Goal: Task Accomplishment & Management: Use online tool/utility

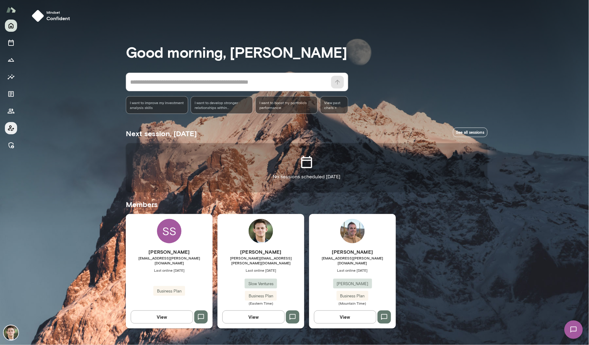
click at [10, 126] on icon "Client app" at bounding box center [11, 129] width 6 height 6
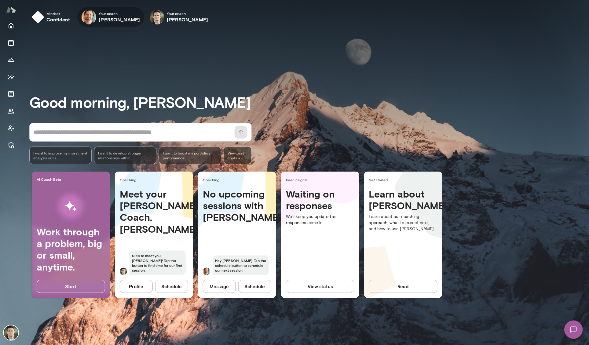
click at [97, 14] on div "Your coach [PERSON_NAME]" at bounding box center [110, 17] width 67 height 20
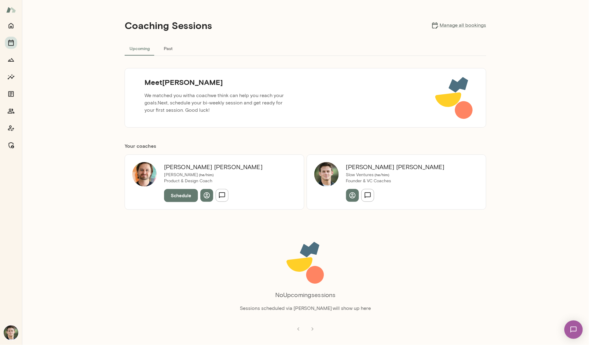
click at [175, 196] on button "Schedule" at bounding box center [181, 195] width 34 height 13
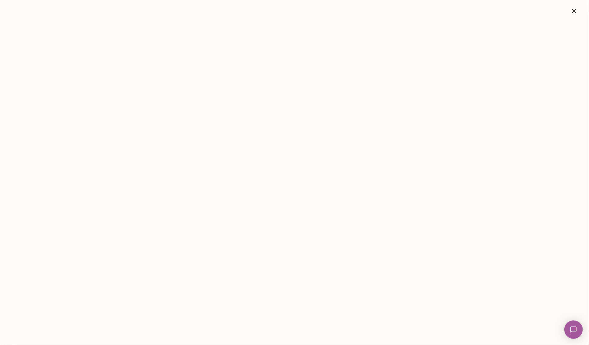
click at [573, 329] on img at bounding box center [573, 329] width 25 height 25
click at [576, 10] on icon "button" at bounding box center [574, 10] width 7 height 7
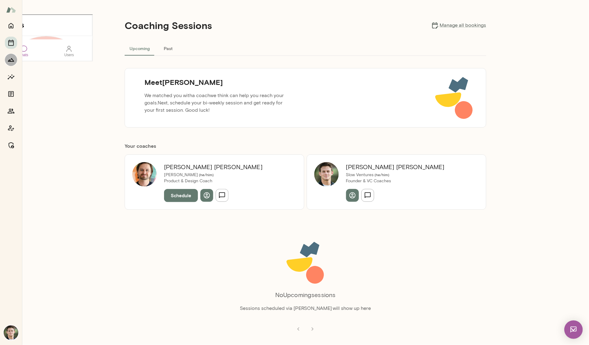
click at [13, 61] on icon "Growth Plan" at bounding box center [11, 59] width 6 height 3
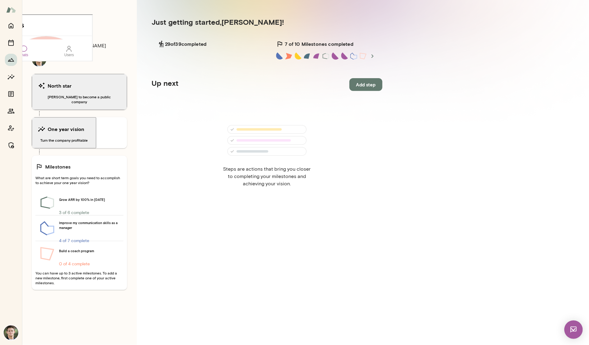
click at [572, 329] on img at bounding box center [574, 330] width 18 height 18
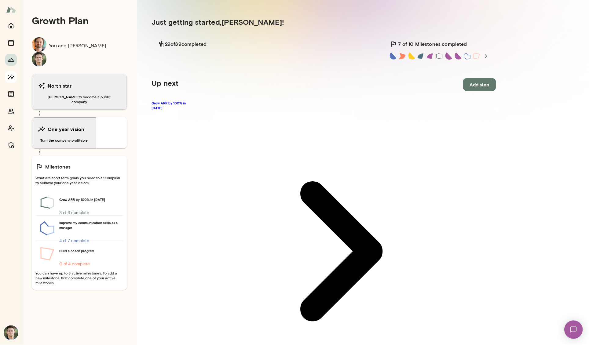
click at [6, 76] on button "Insights" at bounding box center [11, 77] width 12 height 12
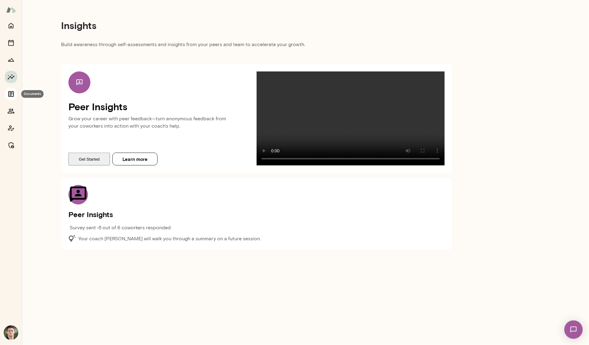
click at [13, 95] on icon "Documents" at bounding box center [11, 94] width 6 height 6
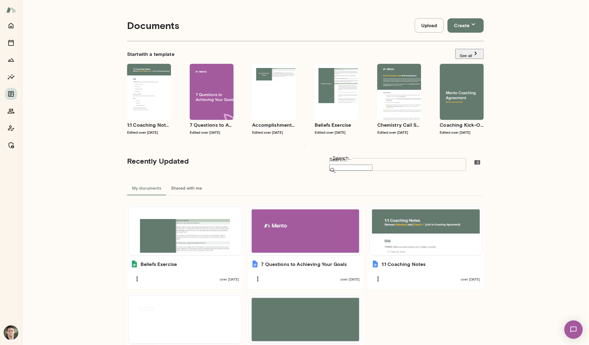
click at [9, 17] on div at bounding box center [11, 10] width 22 height 20
click at [10, 11] on img at bounding box center [11, 10] width 10 height 12
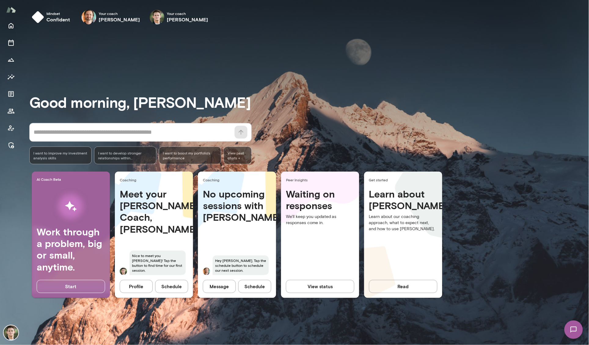
click at [46, 158] on span "I want to improve my investment analysis skills" at bounding box center [60, 156] width 54 height 10
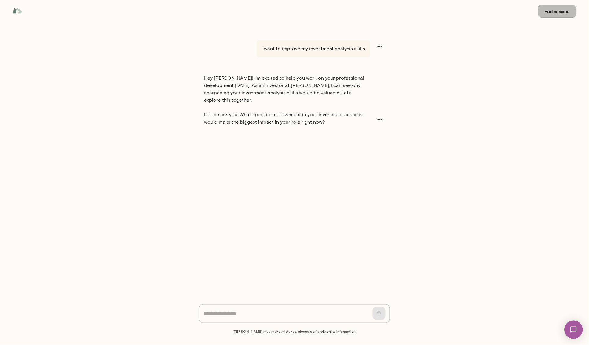
click at [554, 12] on button "End session" at bounding box center [557, 11] width 39 height 13
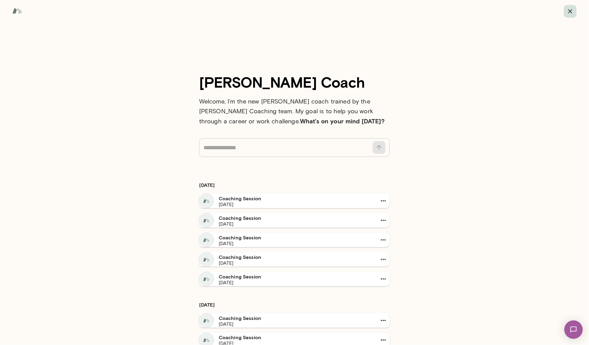
click at [573, 7] on button "button" at bounding box center [570, 11] width 13 height 13
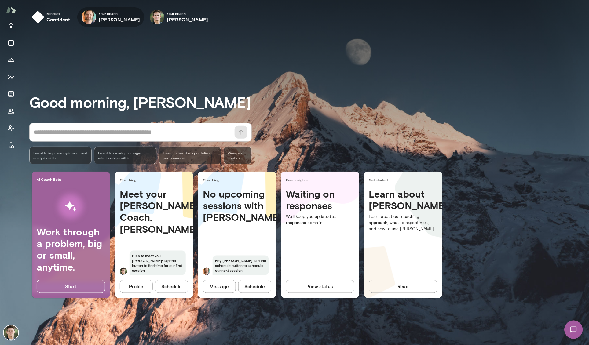
click at [0, 0] on icon "button" at bounding box center [0, 0] width 0 height 0
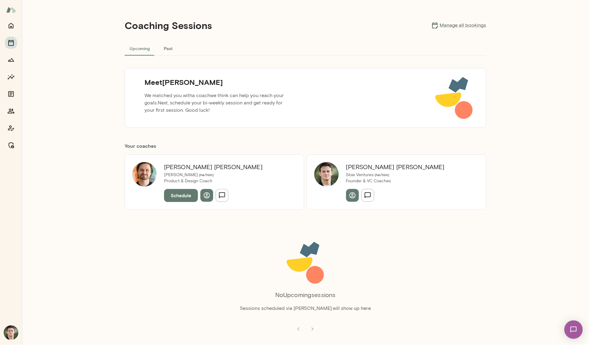
click at [164, 48] on button "Past" at bounding box center [169, 48] width 28 height 15
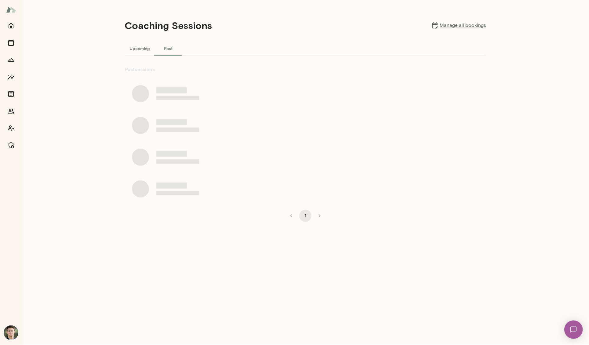
click at [138, 49] on button "Upcoming" at bounding box center [140, 48] width 30 height 15
